Goal: Task Accomplishment & Management: Manage account settings

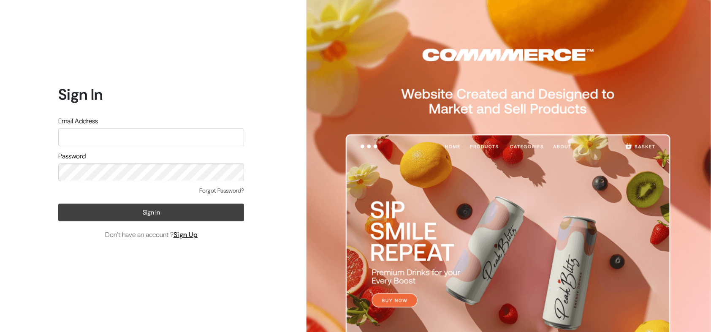
type input "[EMAIL_ADDRESS][DOMAIN_NAME]"
click at [182, 215] on button "Sign In" at bounding box center [151, 213] width 186 height 18
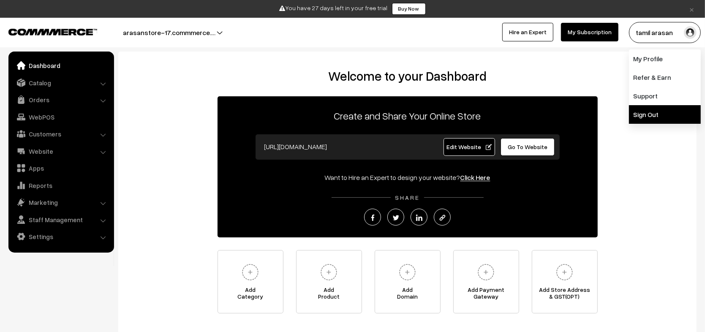
click at [652, 111] on link "Sign Out" at bounding box center [665, 114] width 72 height 19
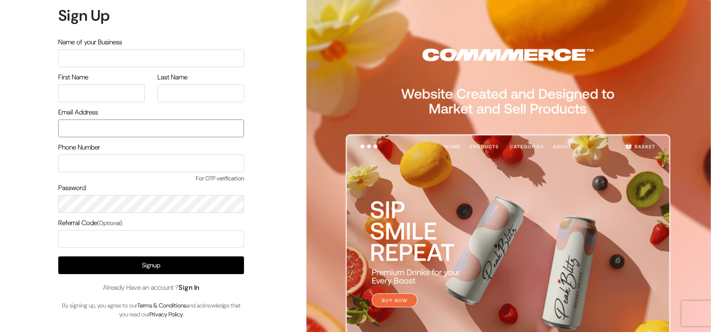
type input "[EMAIL_ADDRESS][DOMAIN_NAME]"
click at [200, 287] on link "Sign In" at bounding box center [189, 287] width 21 height 9
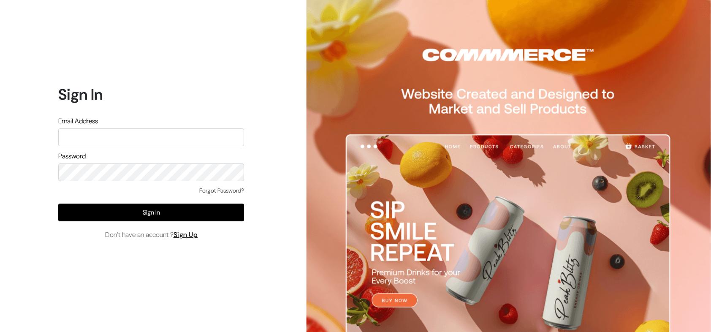
type input "[EMAIL_ADDRESS][DOMAIN_NAME]"
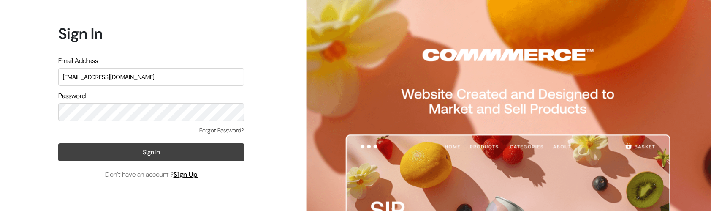
click at [149, 149] on button "Sign In" at bounding box center [151, 152] width 186 height 18
